Goal: Transaction & Acquisition: Purchase product/service

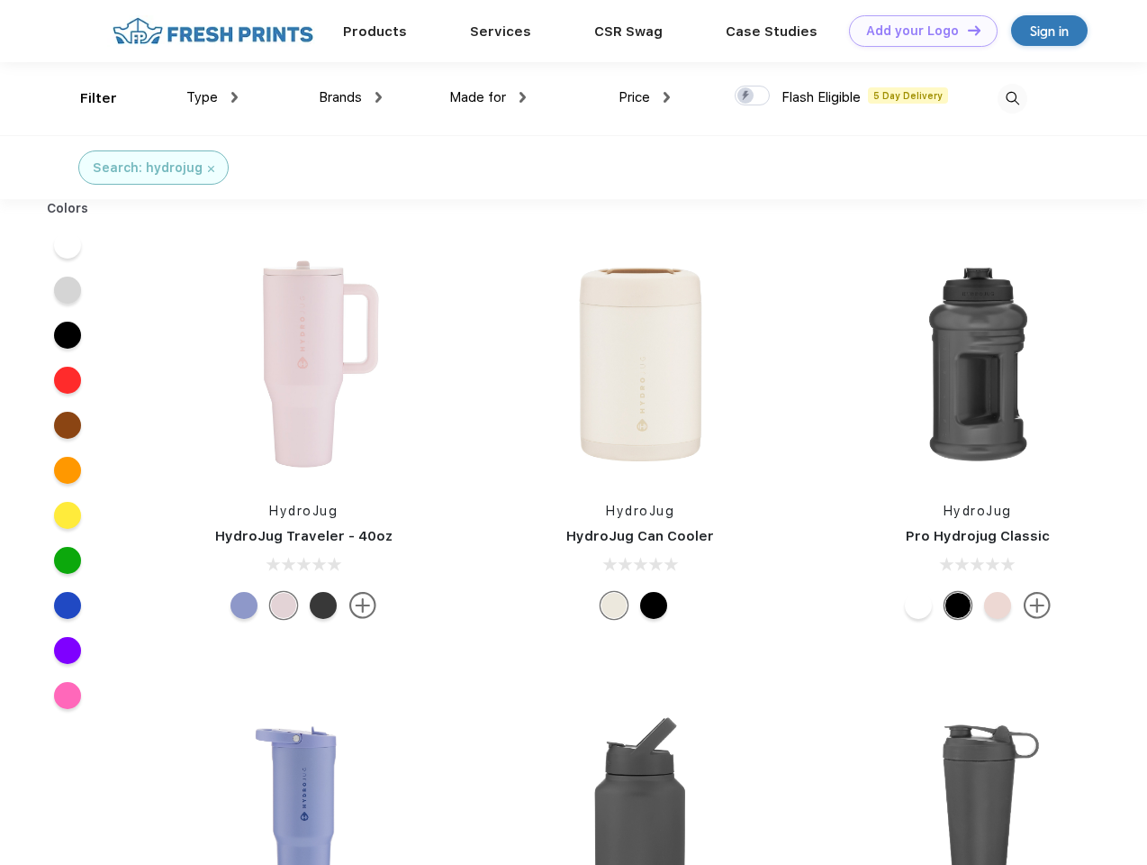
click at [917, 31] on link "Add your Logo Design Tool" at bounding box center [923, 31] width 149 height 32
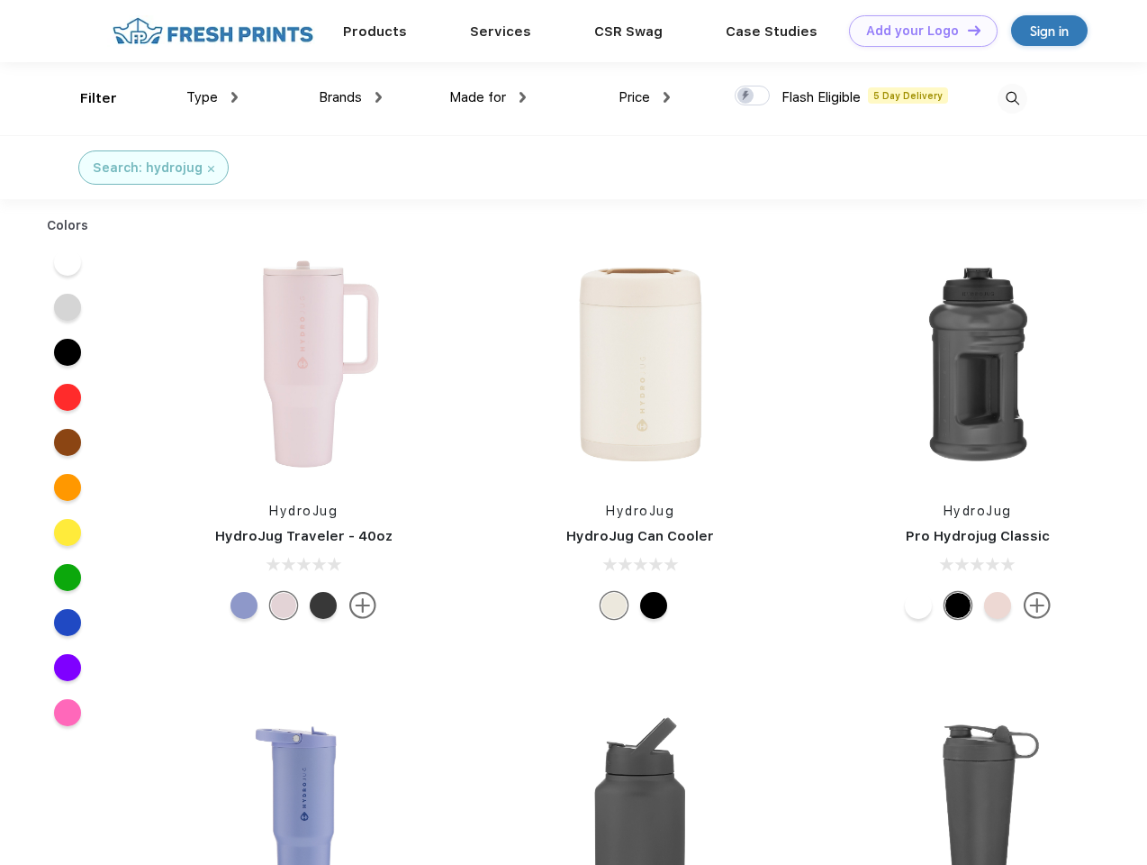
click at [0, 0] on div "Design Tool" at bounding box center [0, 0] width 0 height 0
click at [966, 30] on link "Add your Logo Design Tool" at bounding box center [923, 31] width 149 height 32
click at [86, 98] on div "Filter" at bounding box center [98, 98] width 37 height 21
click at [213, 97] on span "Type" at bounding box center [202, 97] width 32 height 16
click at [350, 97] on span "Brands" at bounding box center [340, 97] width 43 height 16
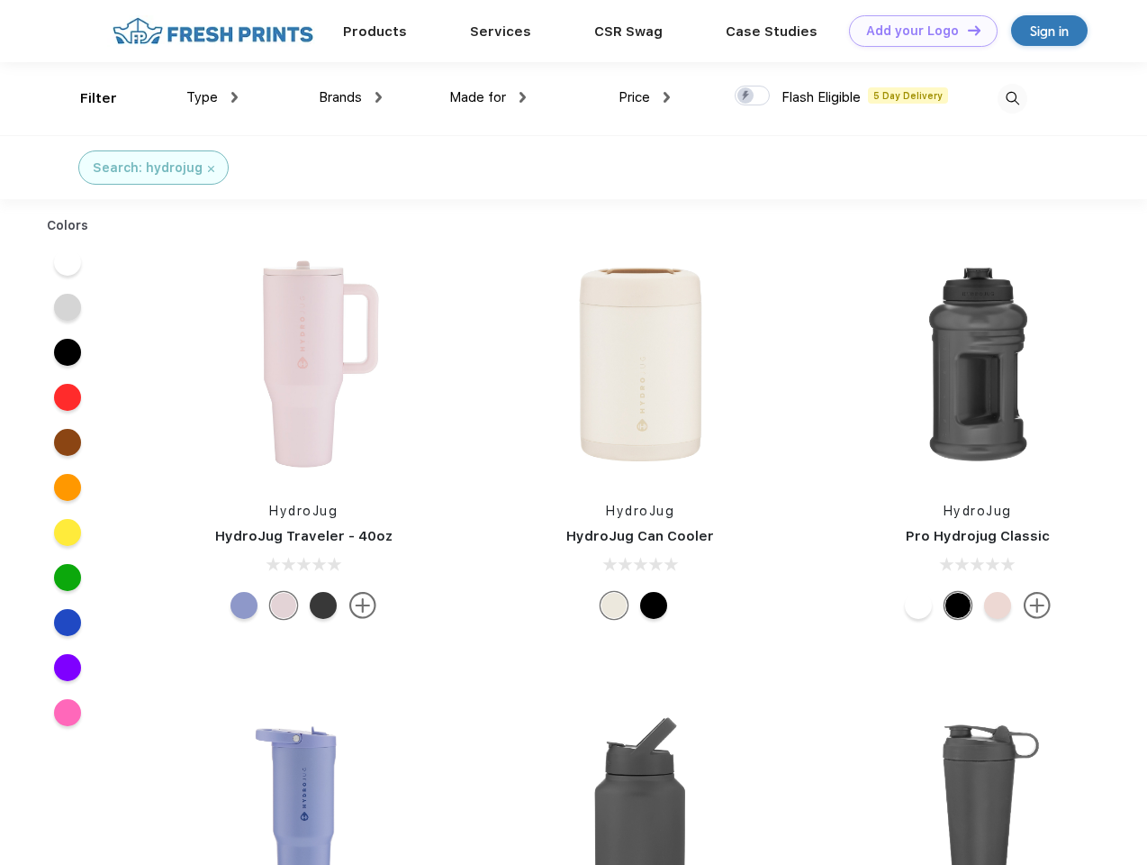
click at [488, 97] on span "Made for" at bounding box center [477, 97] width 57 height 16
click at [645, 97] on span "Price" at bounding box center [635, 97] width 32 height 16
click at [753, 96] on div at bounding box center [752, 96] width 35 height 20
click at [747, 96] on input "checkbox" at bounding box center [741, 91] width 12 height 12
click at [1012, 98] on img at bounding box center [1013, 99] width 30 height 30
